Goal: Use online tool/utility

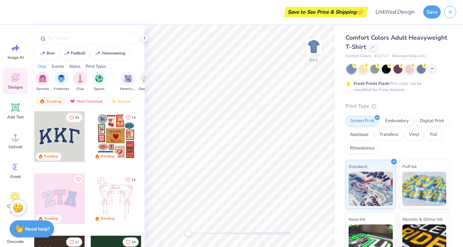
click at [434, 68] on icon at bounding box center [431, 68] width 5 height 5
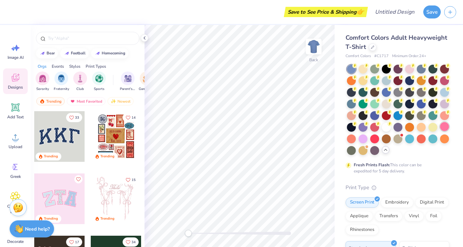
click at [440, 131] on div at bounding box center [444, 126] width 9 height 9
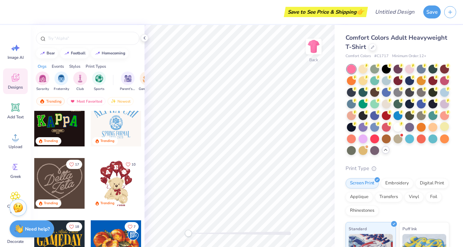
scroll to position [268, 0]
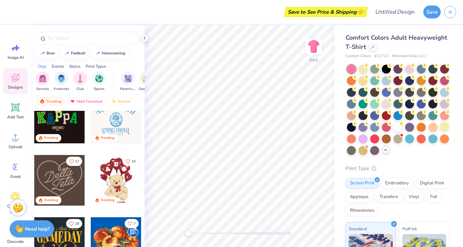
click at [61, 182] on div at bounding box center [59, 180] width 51 height 51
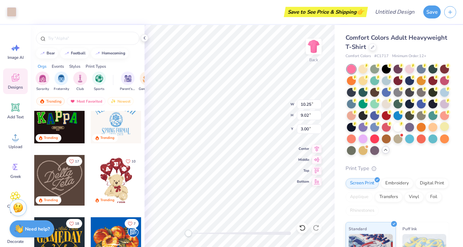
type input "10.25"
type input "9.02"
type input "12.00"
type input "10.55"
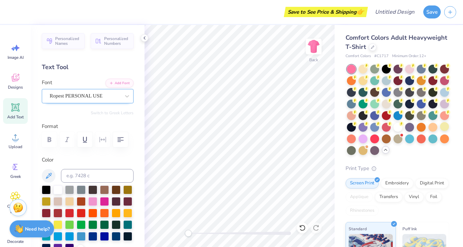
click at [92, 96] on div "Ropest PERSONAL USE" at bounding box center [85, 96] width 72 height 11
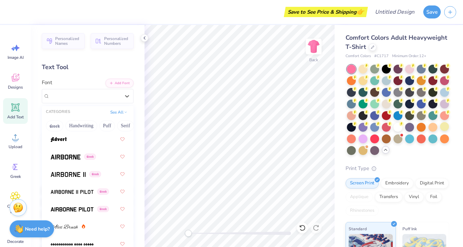
scroll to position [182, 0]
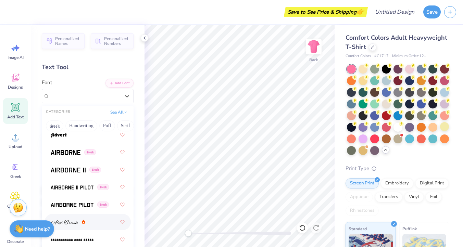
click at [62, 223] on img at bounding box center [64, 222] width 27 height 5
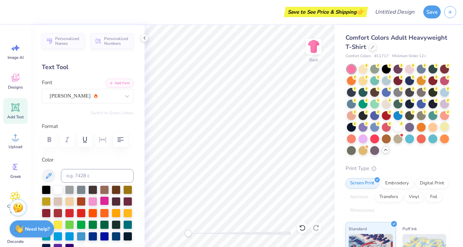
click at [109, 198] on div at bounding box center [104, 200] width 9 height 9
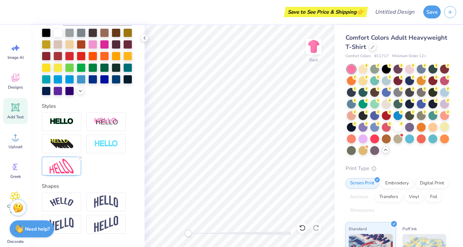
scroll to position [189, 0]
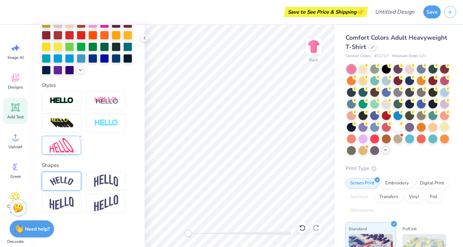
click at [74, 176] on div at bounding box center [61, 181] width 39 height 19
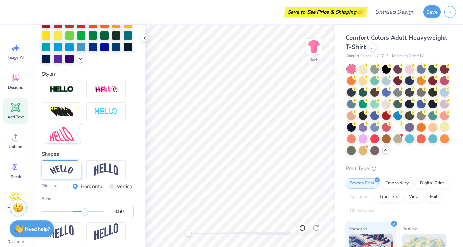
click at [18, 111] on icon at bounding box center [15, 107] width 8 height 8
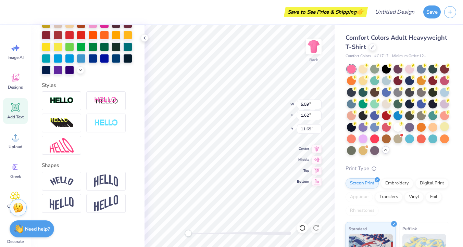
scroll to position [5, 1]
type textarea "T"
type textarea "Sweet"
